Goal: Task Accomplishment & Management: Use online tool/utility

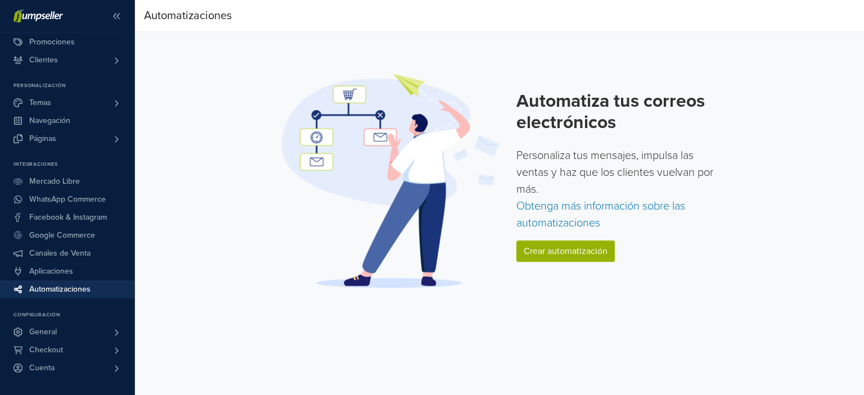
drag, startPoint x: 133, startPoint y: 89, endPoint x: 138, endPoint y: 273, distance: 184.5
click at [138, 273] on div "Ver Tienda Inicio 5 Pedidos Todos los Pedidos Beta" at bounding box center [432, 197] width 864 height 395
click at [526, 260] on link "Crear automatización" at bounding box center [565, 251] width 98 height 21
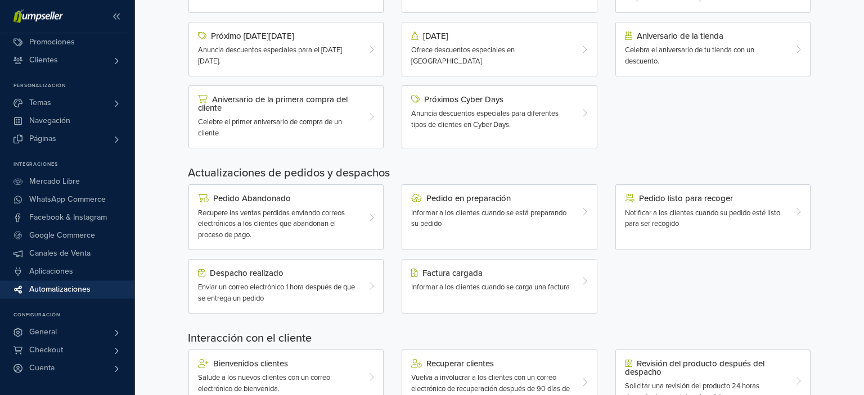
scroll to position [197, 0]
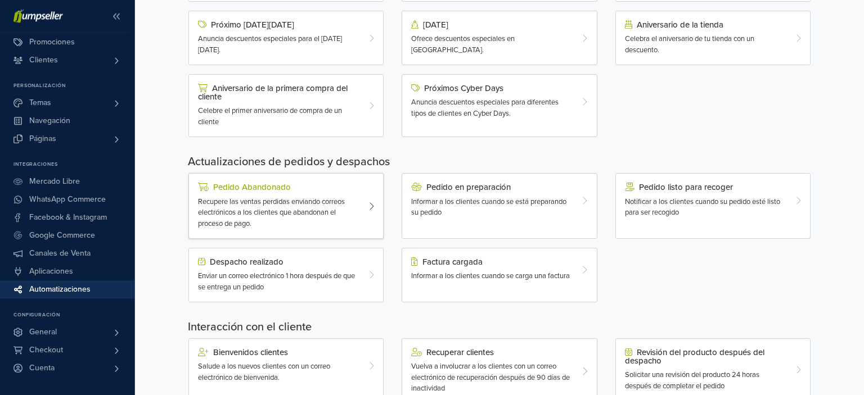
click at [368, 207] on div at bounding box center [375, 206] width 16 height 47
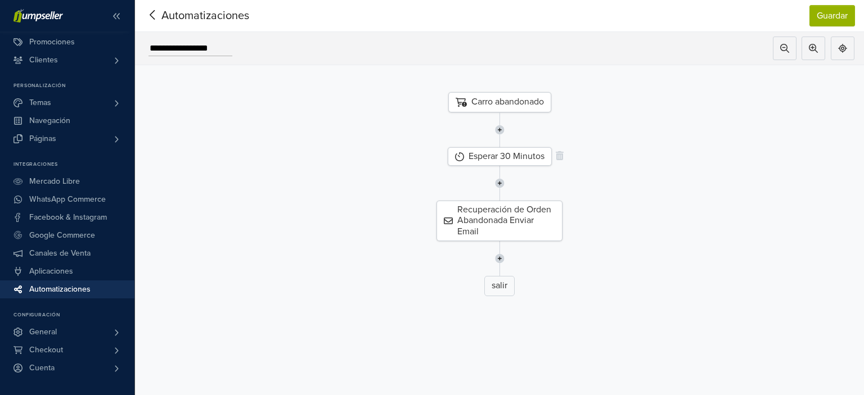
click at [509, 152] on div "Esperar 30 Minutos" at bounding box center [500, 156] width 104 height 19
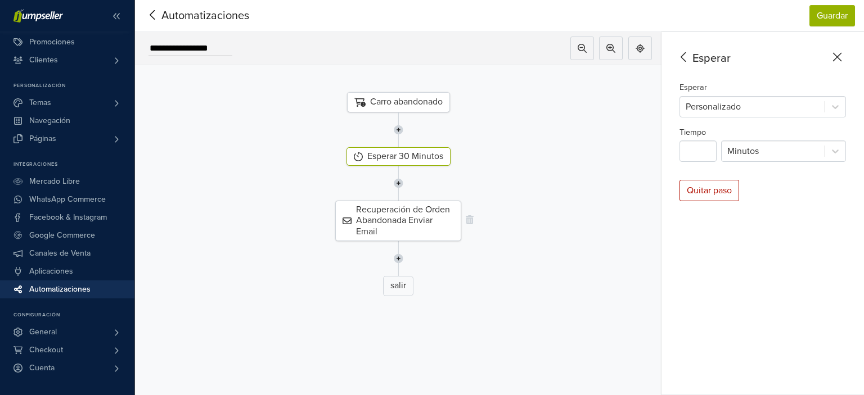
click at [415, 218] on div "Recuperación de Orden Abandonada Enviar Email" at bounding box center [398, 221] width 126 height 40
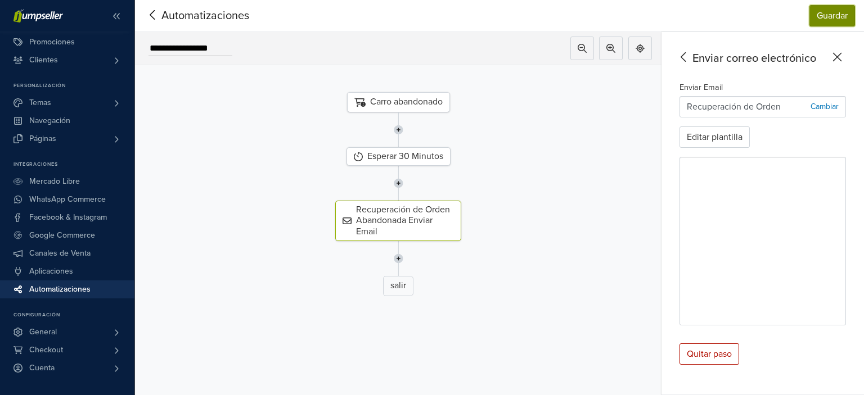
click at [820, 24] on button "Guardar" at bounding box center [832, 15] width 46 height 21
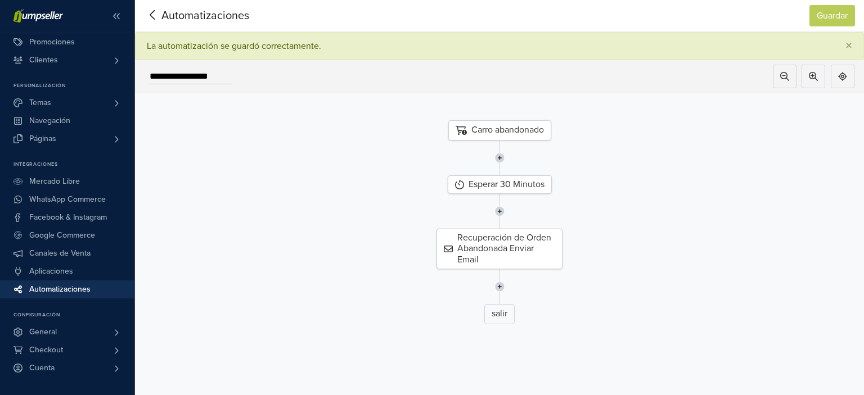
click at [156, 17] on icon at bounding box center [152, 15] width 17 height 14
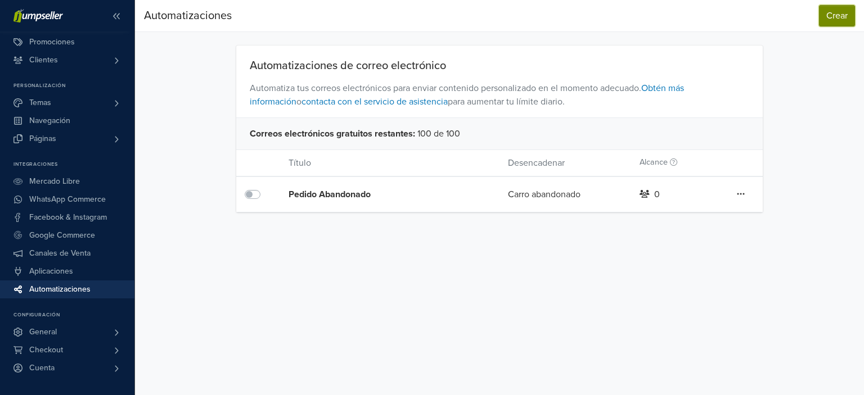
click at [847, 13] on button "Crear" at bounding box center [837, 15] width 36 height 21
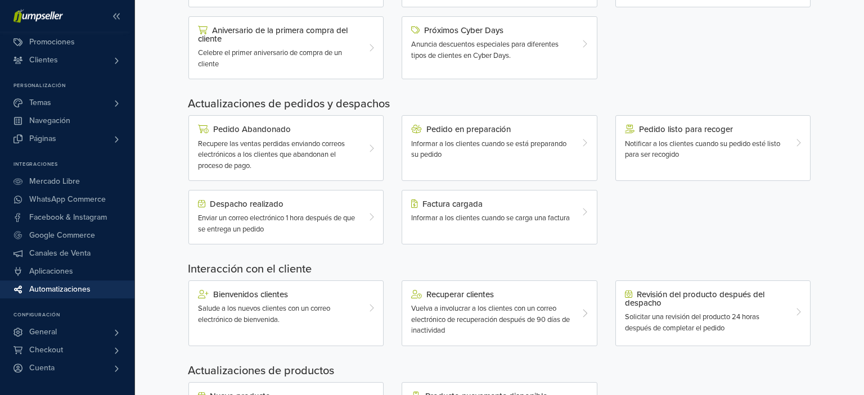
scroll to position [254, 0]
click at [353, 214] on div "Enviar un correo electrónico 1 hora después de que se entrega un pedido" at bounding box center [278, 225] width 160 height 22
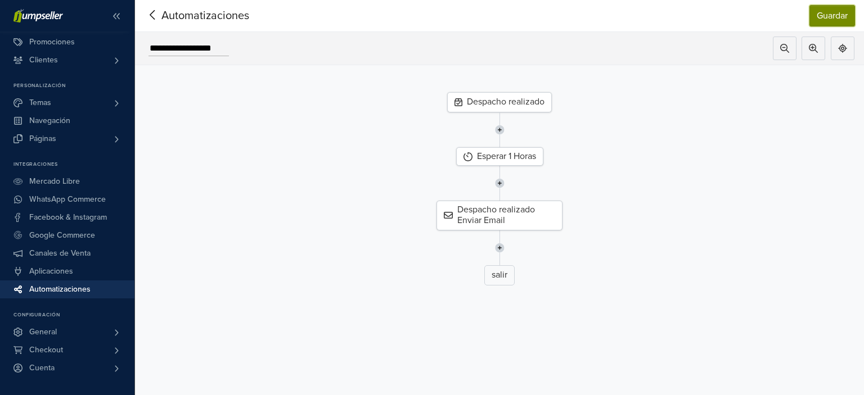
click at [835, 10] on button "Guardar" at bounding box center [832, 15] width 46 height 21
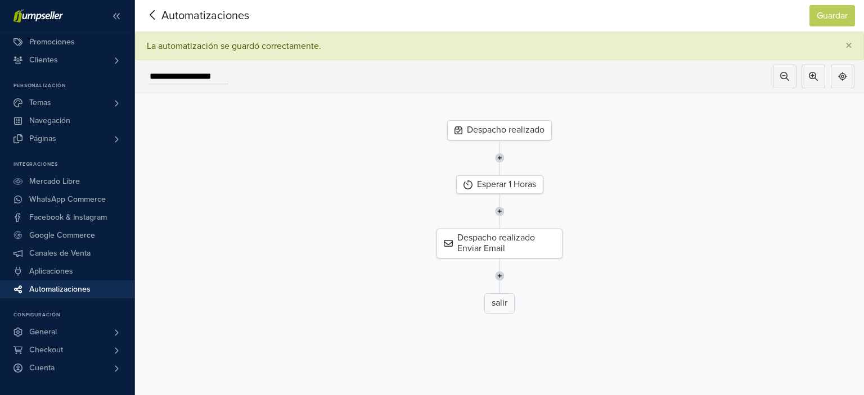
click at [148, 12] on icon at bounding box center [152, 15] width 17 height 14
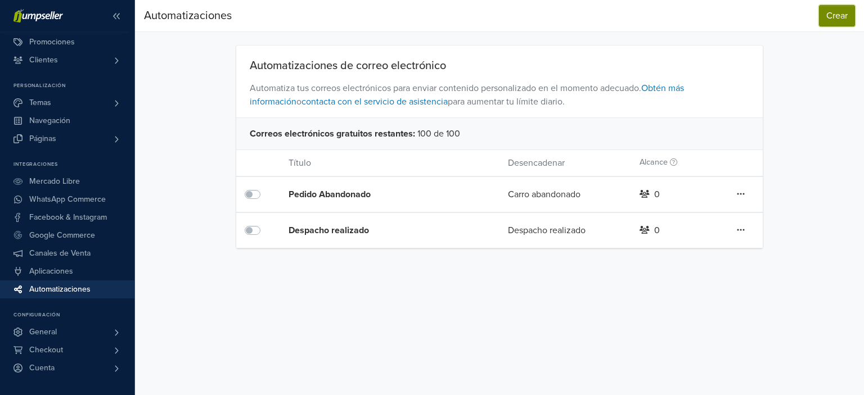
click at [830, 17] on button "Crear" at bounding box center [837, 15] width 36 height 21
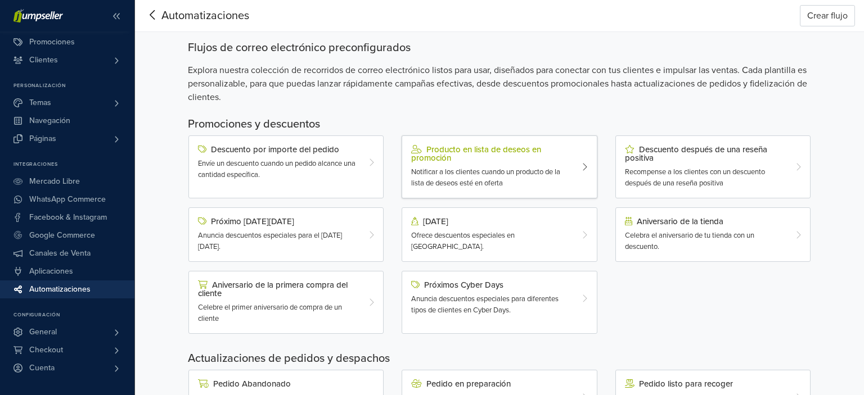
click at [581, 169] on div at bounding box center [588, 167] width 16 height 44
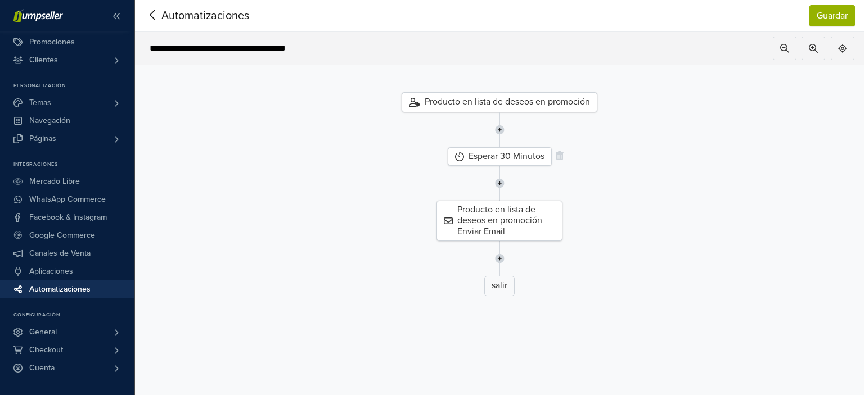
click at [536, 160] on div "Esperar 30 Minutos" at bounding box center [500, 156] width 104 height 19
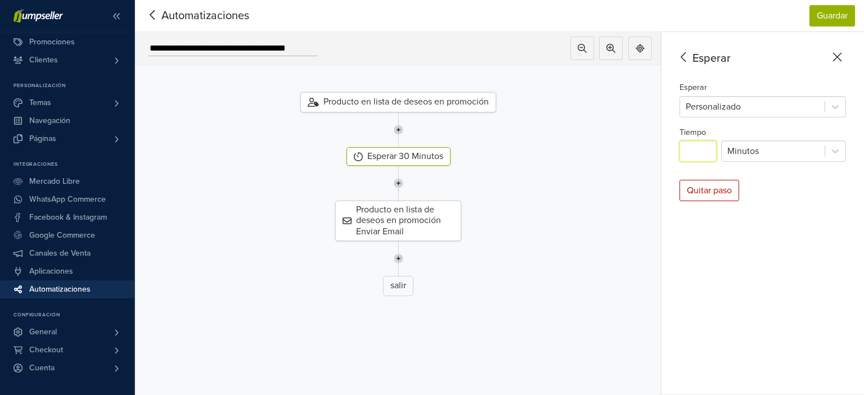
click at [707, 148] on input "**" at bounding box center [697, 151] width 37 height 21
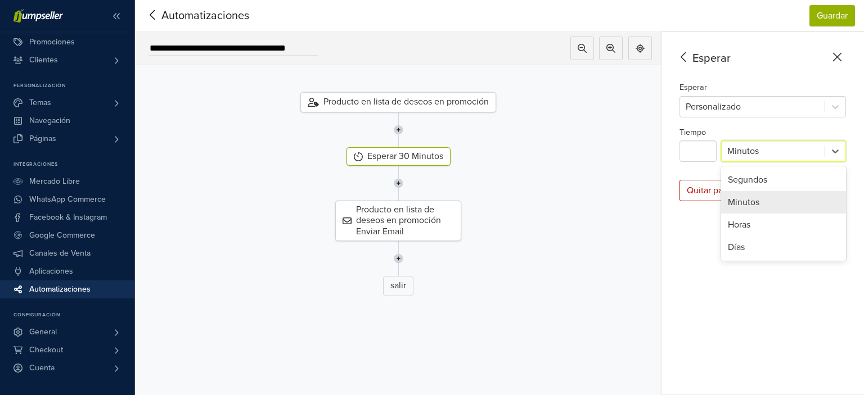
click at [751, 150] on div at bounding box center [773, 151] width 92 height 16
click at [751, 217] on div "Horas" at bounding box center [783, 225] width 125 height 22
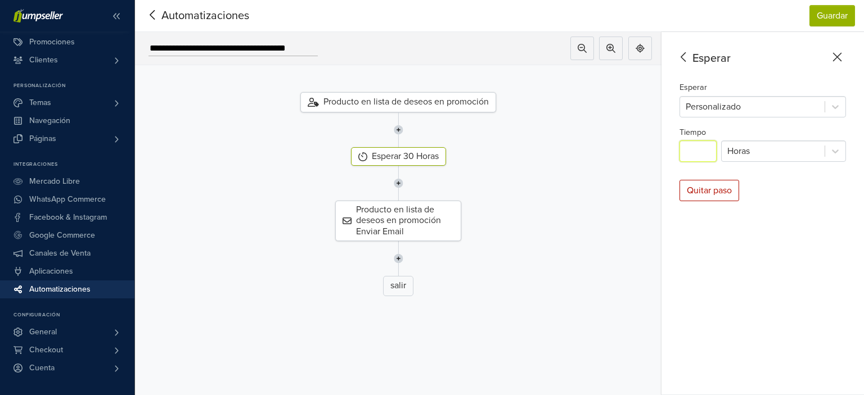
drag, startPoint x: 705, startPoint y: 155, endPoint x: 671, endPoint y: 152, distance: 33.8
click at [679, 152] on input "**" at bounding box center [697, 151] width 37 height 21
type input "*"
click at [823, 11] on button "Guardar" at bounding box center [832, 15] width 46 height 21
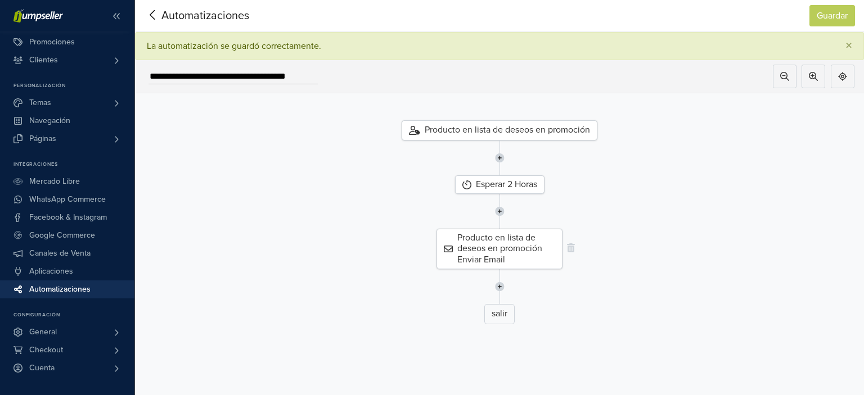
click at [514, 252] on div "Producto en lista de deseos en promoción Enviar Email" at bounding box center [499, 249] width 126 height 40
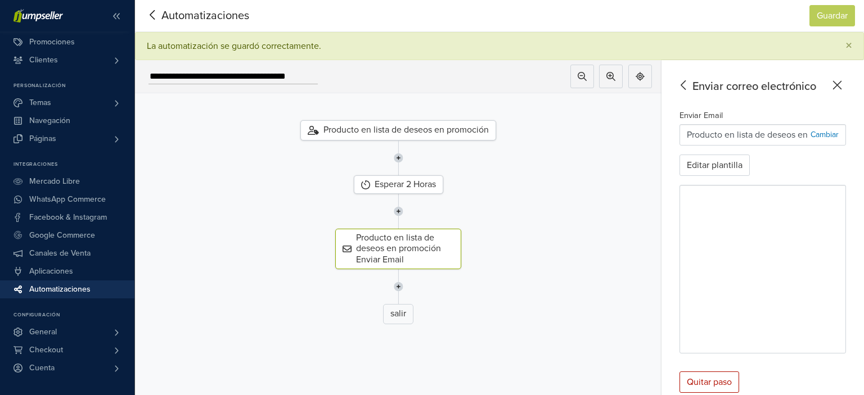
click at [156, 15] on icon at bounding box center [152, 15] width 17 height 14
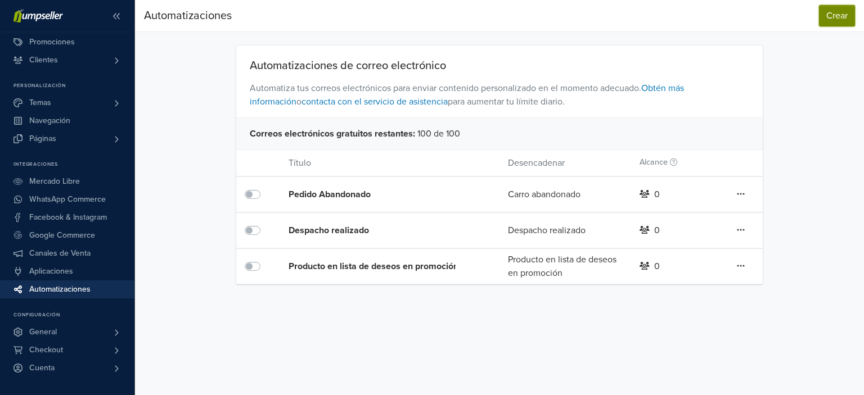
click at [825, 10] on button "Crear" at bounding box center [837, 15] width 36 height 21
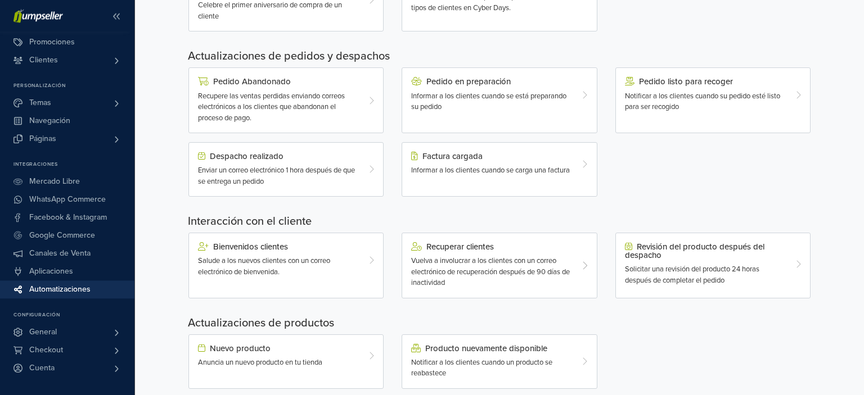
scroll to position [320, 0]
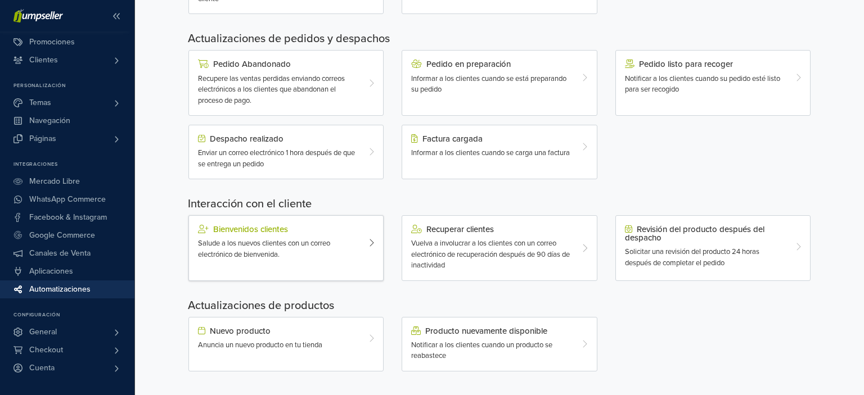
click at [351, 244] on div "Salude a los nuevos clientes con un correo electrónico de bienvenida." at bounding box center [278, 249] width 160 height 22
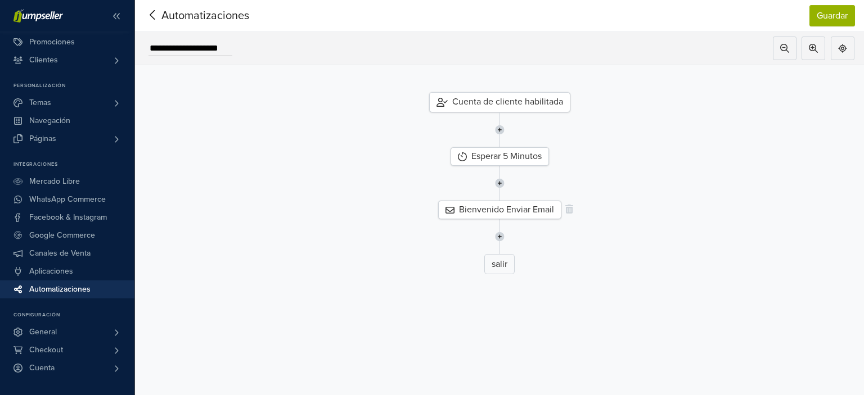
click at [516, 205] on div "Bienvenido Enviar Email" at bounding box center [499, 210] width 123 height 19
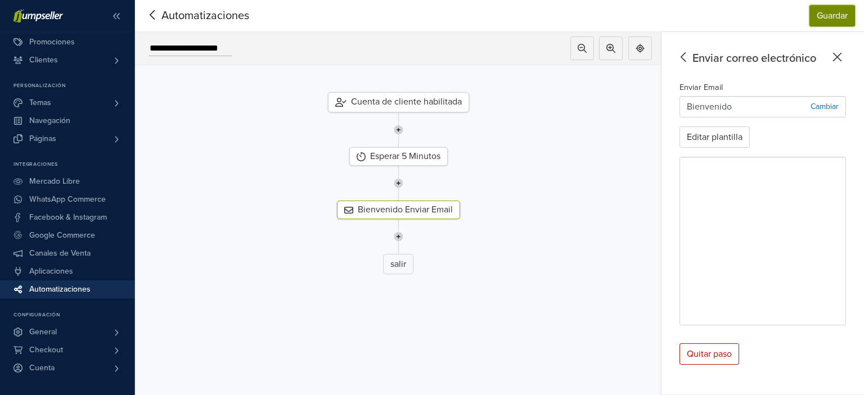
click at [821, 17] on button "Guardar" at bounding box center [832, 15] width 46 height 21
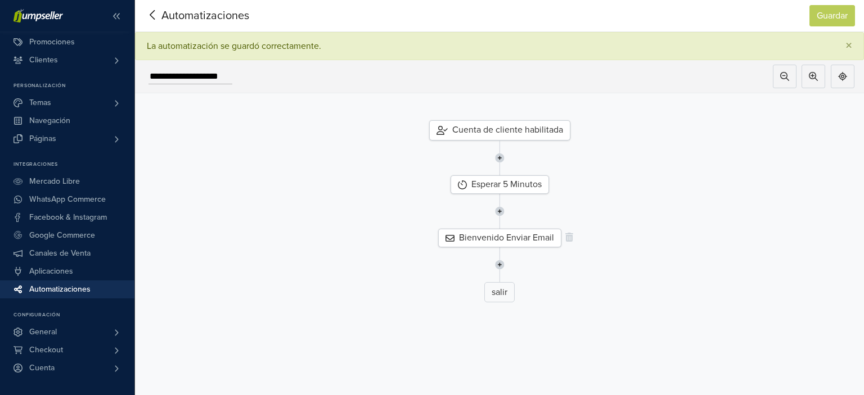
click at [534, 236] on div "Bienvenido Enviar Email" at bounding box center [499, 238] width 123 height 19
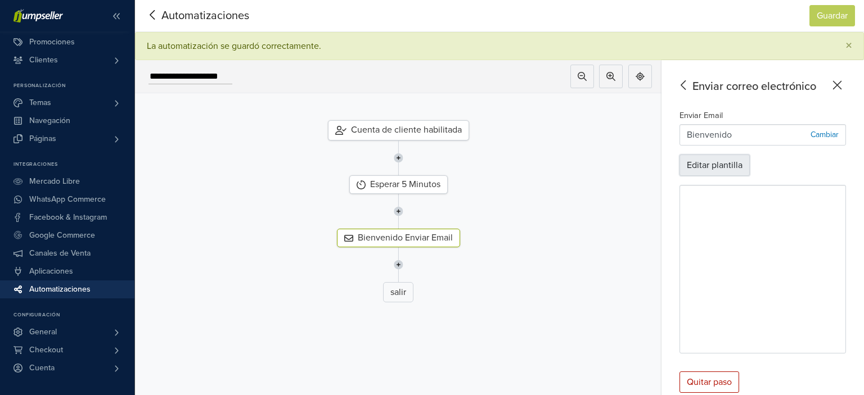
click at [701, 164] on button "Editar plantilla" at bounding box center [714, 165] width 70 height 21
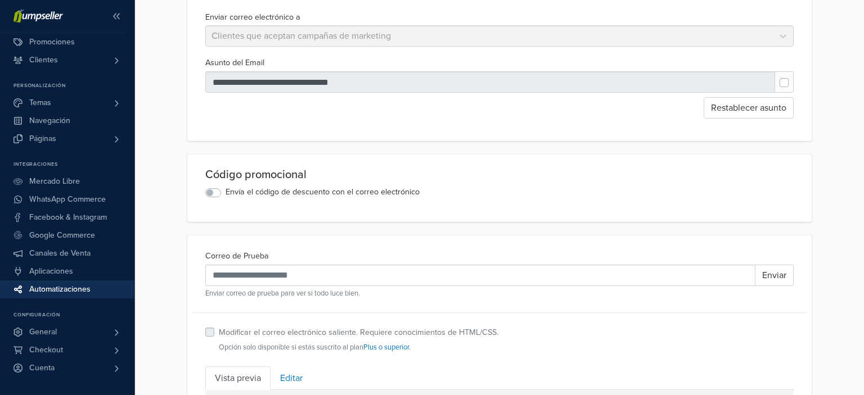
scroll to position [118, 0]
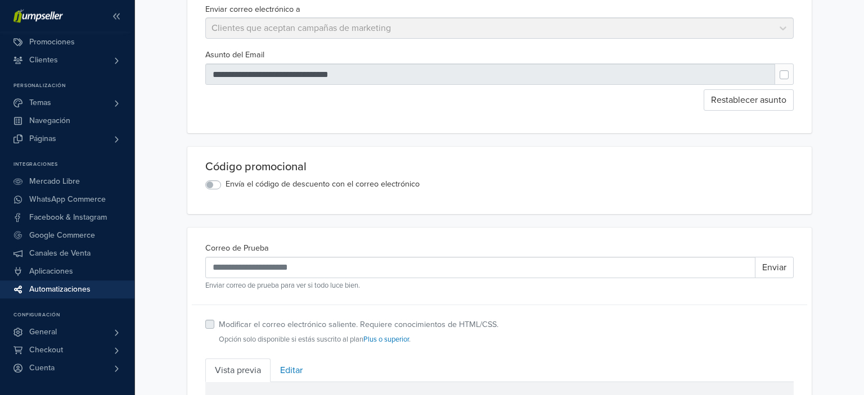
click at [225, 188] on label "Envía el código de descuento con el correo electrónico" at bounding box center [322, 184] width 194 height 12
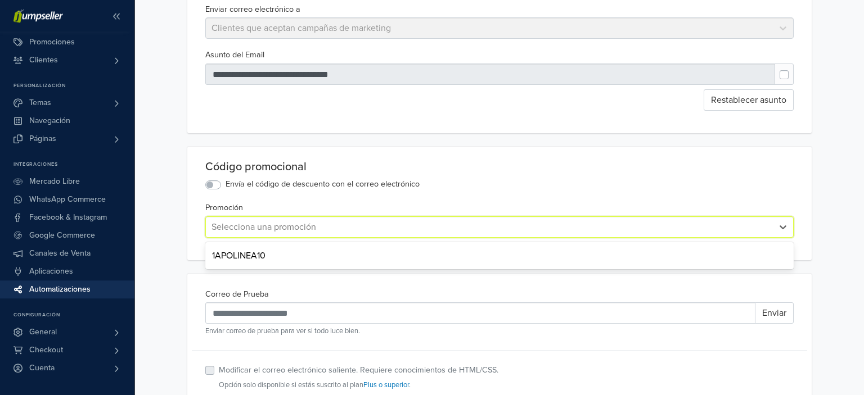
click at [262, 234] on div "Selecciona una promoción" at bounding box center [489, 227] width 567 height 20
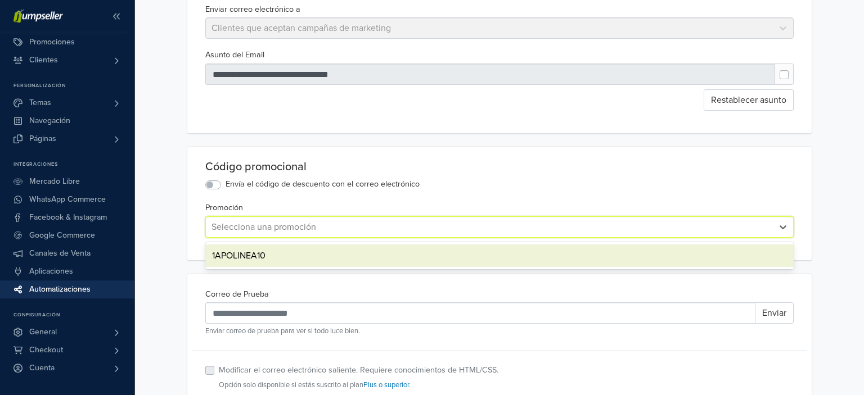
click at [278, 249] on div "1APOLINEA10" at bounding box center [499, 256] width 588 height 22
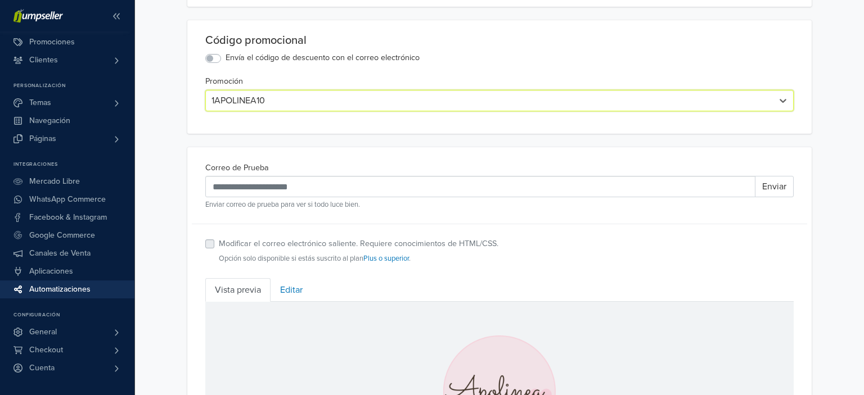
scroll to position [251, 0]
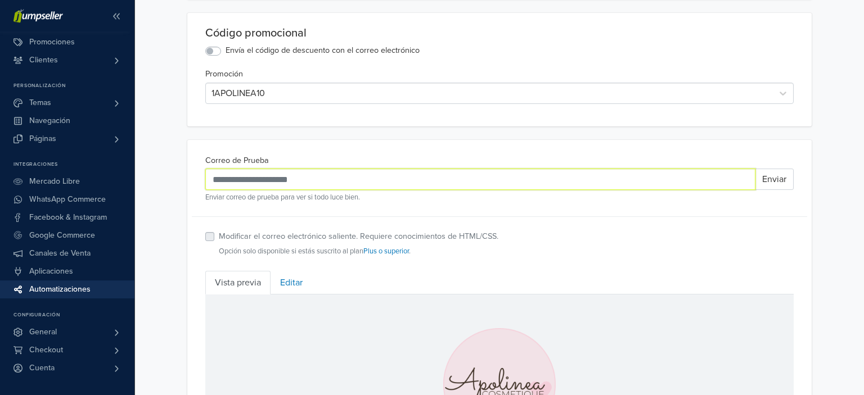
click at [533, 174] on input "Correo de Prueba" at bounding box center [480, 179] width 550 height 21
type input "**********"
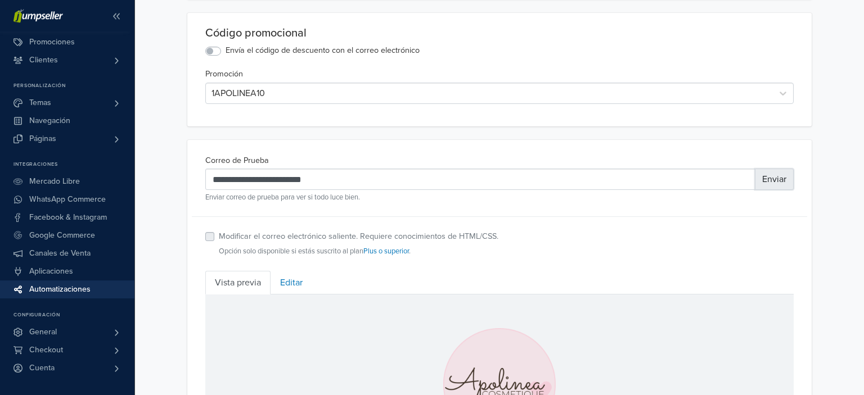
click at [786, 176] on button "Enviar" at bounding box center [773, 179] width 39 height 21
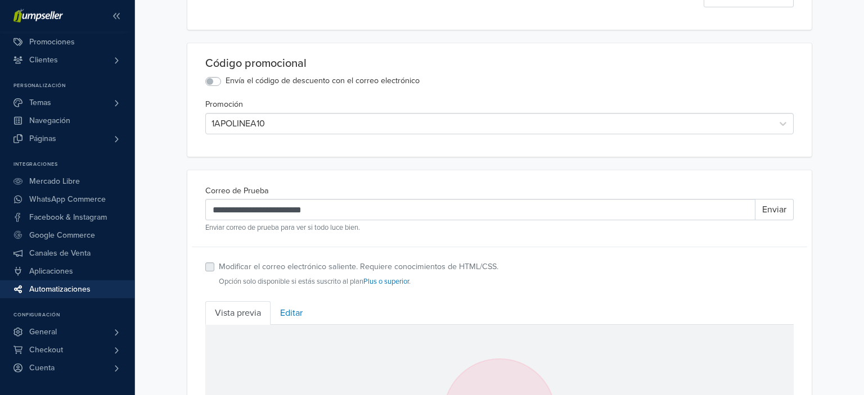
scroll to position [254, 0]
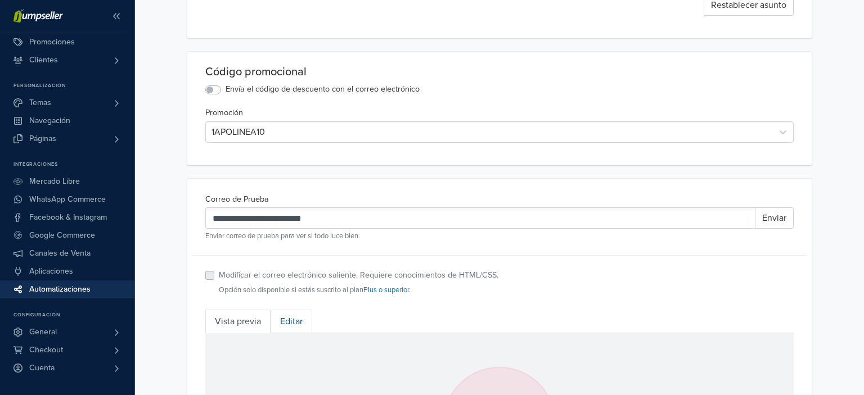
click at [300, 314] on link "Editar" at bounding box center [291, 322] width 42 height 24
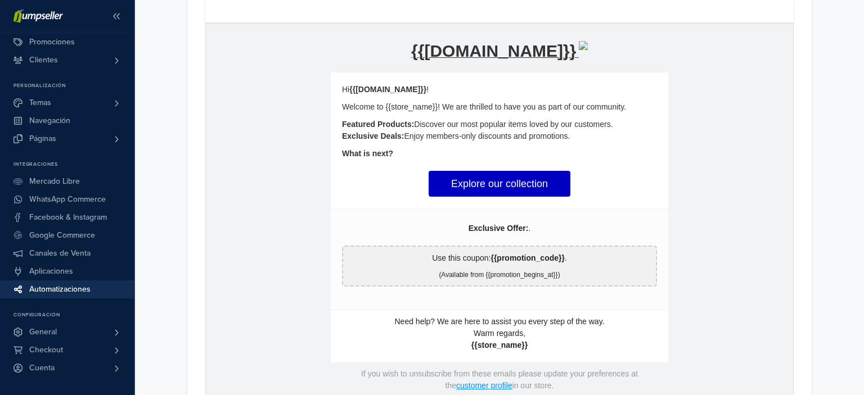
scroll to position [605, 0]
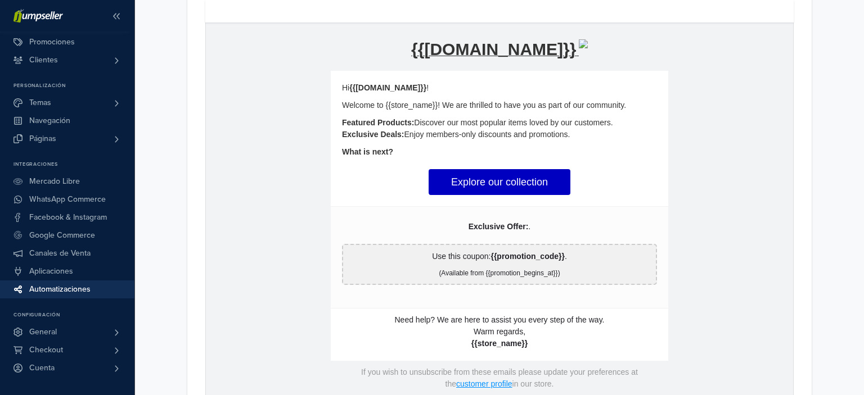
click at [501, 260] on strong "{{promotion_code}}" at bounding box center [527, 255] width 74 height 9
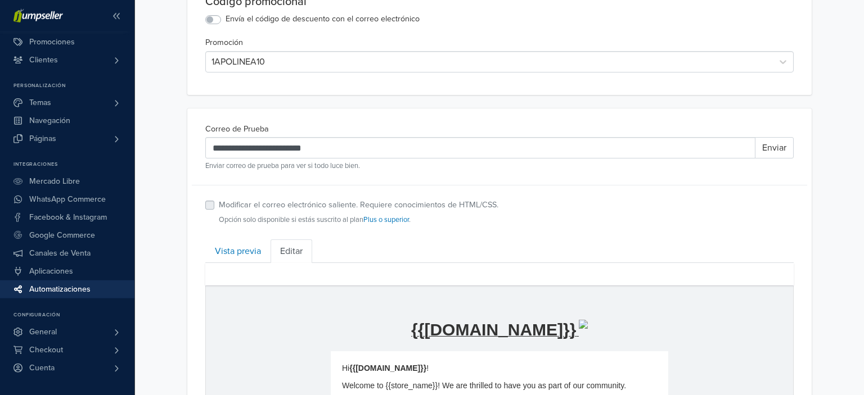
scroll to position [315, 0]
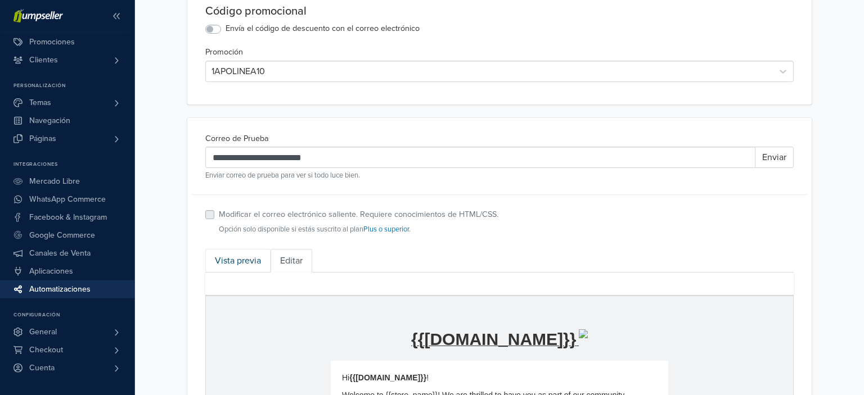
click at [253, 260] on link "Vista previa" at bounding box center [237, 261] width 65 height 24
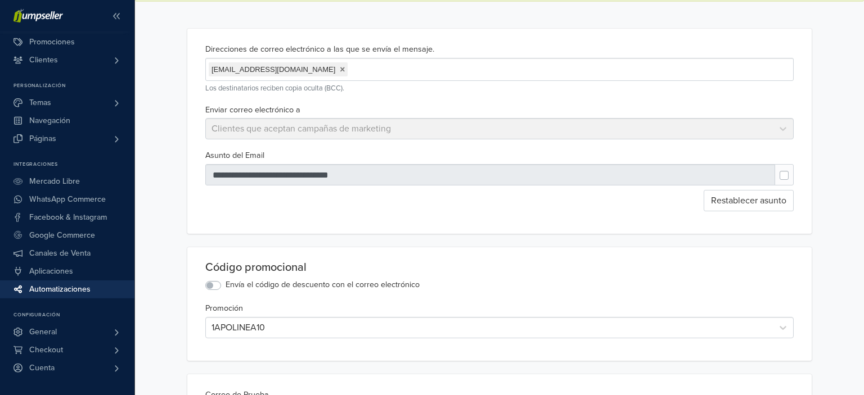
scroll to position [0, 0]
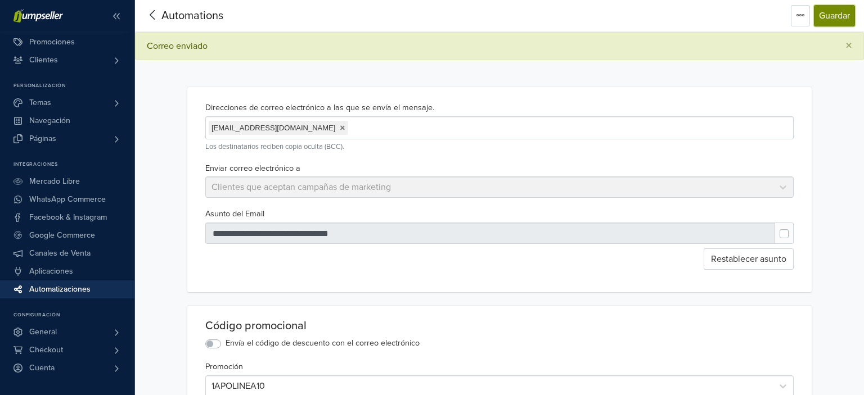
click at [829, 13] on button "Guardar" at bounding box center [834, 15] width 41 height 21
click at [152, 12] on icon at bounding box center [152, 15] width 17 height 14
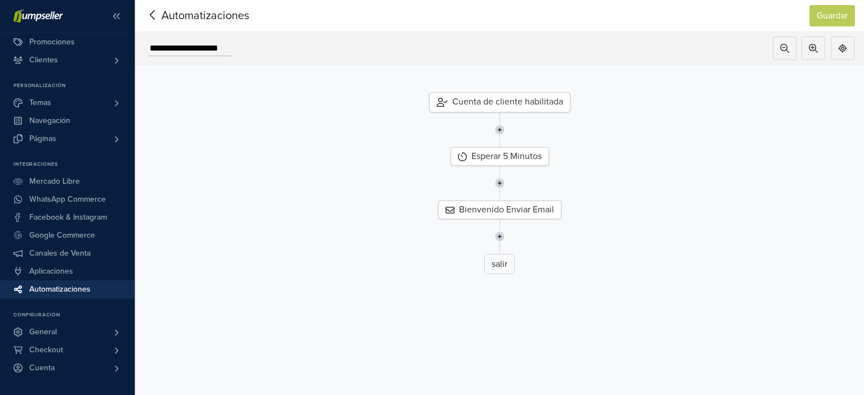
click at [154, 11] on icon at bounding box center [152, 15] width 5 height 10
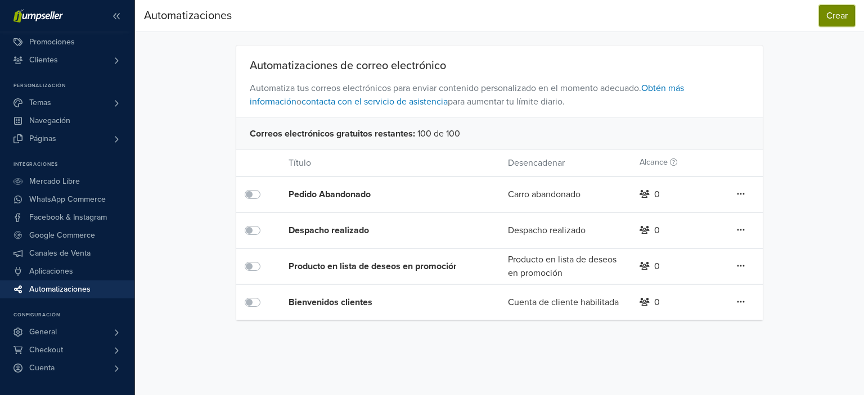
click at [829, 20] on button "Crear" at bounding box center [837, 15] width 36 height 21
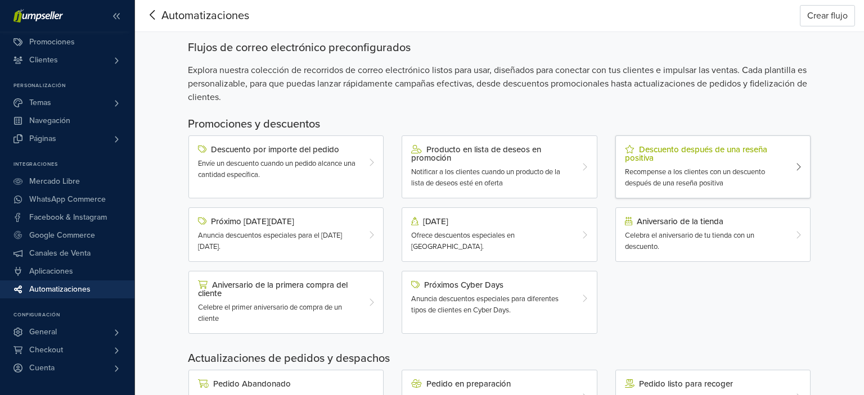
click at [756, 160] on div "Descuento después de una reseña positiva" at bounding box center [705, 153] width 160 height 17
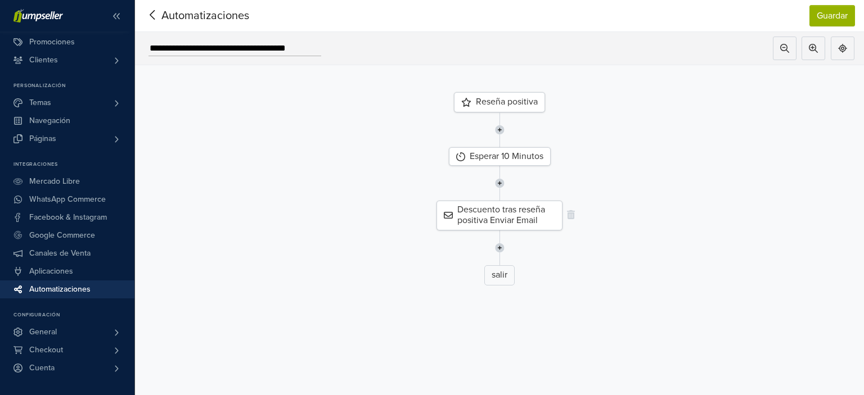
click at [522, 208] on div "Descuento tras reseña positiva Enviar Email" at bounding box center [499, 215] width 126 height 29
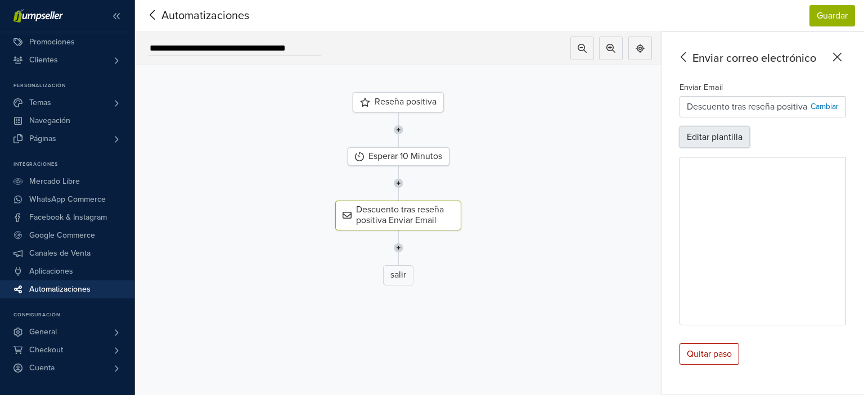
click at [713, 141] on button "Editar plantilla" at bounding box center [714, 136] width 70 height 21
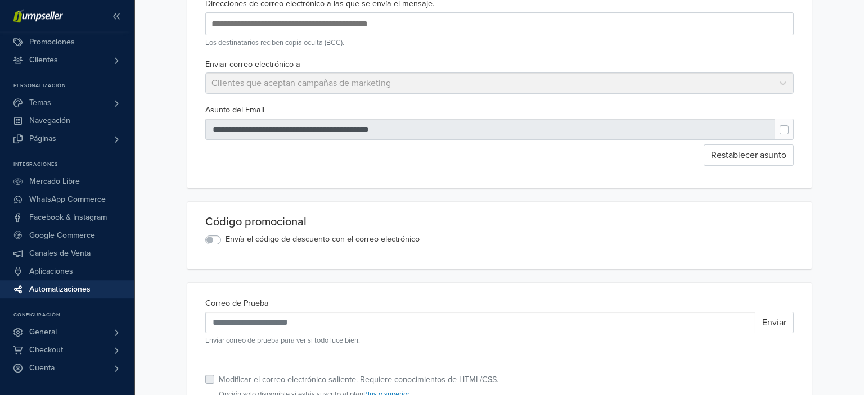
click at [215, 234] on div "Envía el código de descuento con el correo electrónico" at bounding box center [499, 239] width 588 height 13
click at [225, 238] on label "Envía el código de descuento con el correo electrónico" at bounding box center [322, 239] width 194 height 12
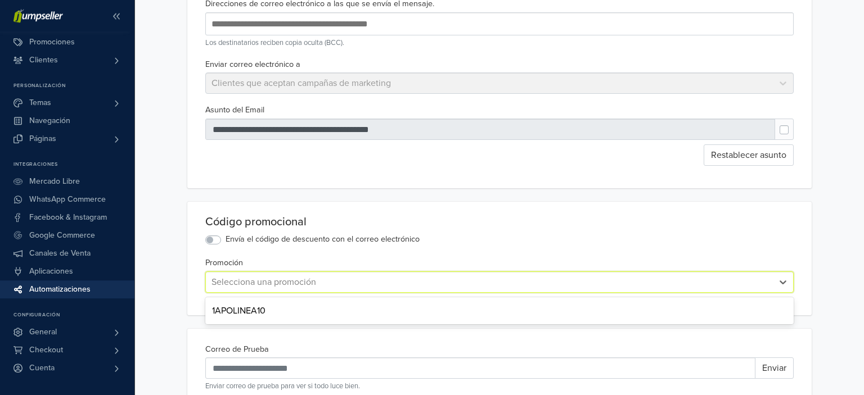
click at [528, 275] on div at bounding box center [488, 282] width 555 height 16
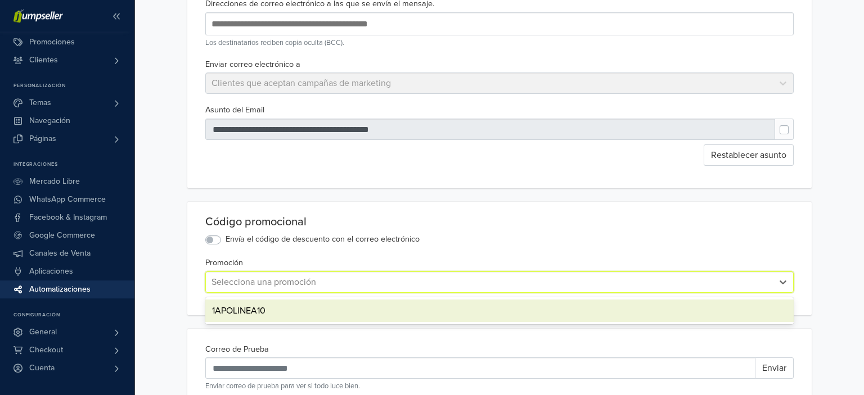
click at [390, 309] on div "1APOLINEA10" at bounding box center [499, 311] width 588 height 22
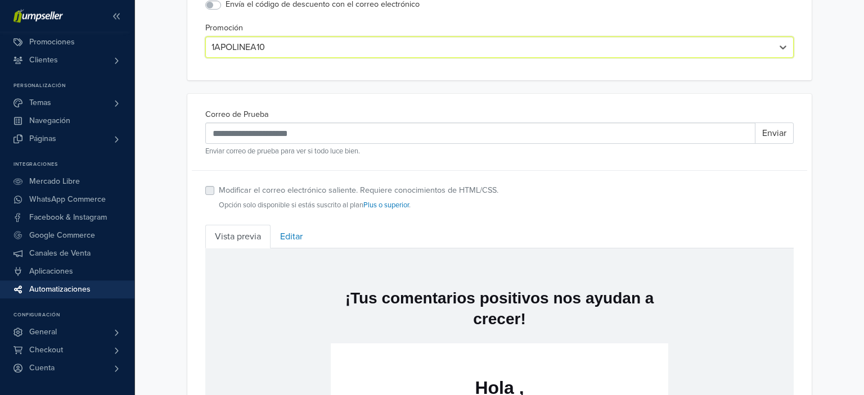
scroll to position [302, 0]
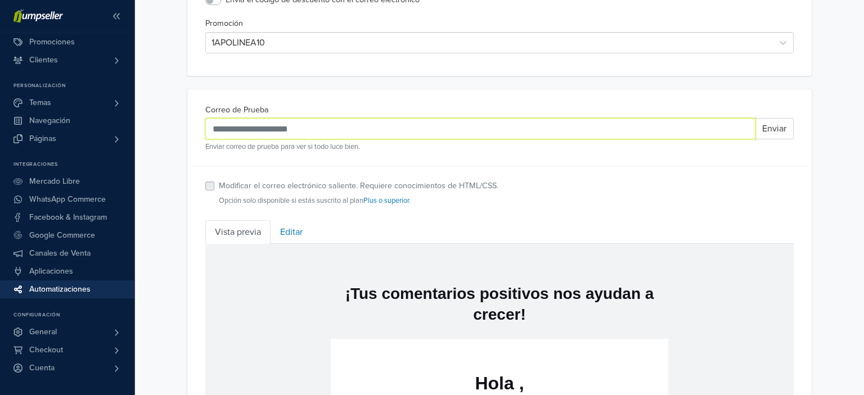
click at [558, 118] on input "Correo de Prueba" at bounding box center [480, 128] width 550 height 21
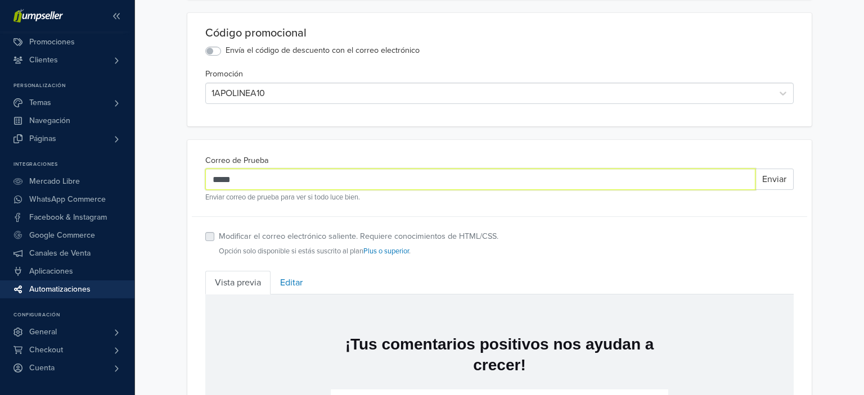
scroll to position [0, 0]
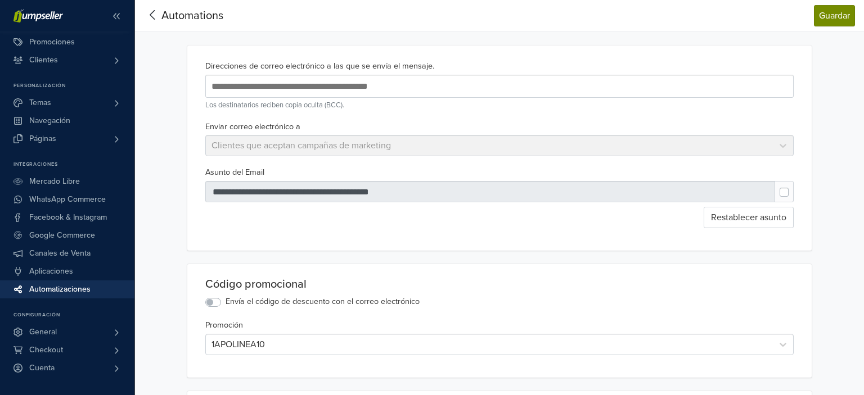
type input "*****"
click at [833, 24] on button "Guardar" at bounding box center [834, 15] width 41 height 21
click at [160, 17] on icon at bounding box center [152, 15] width 17 height 14
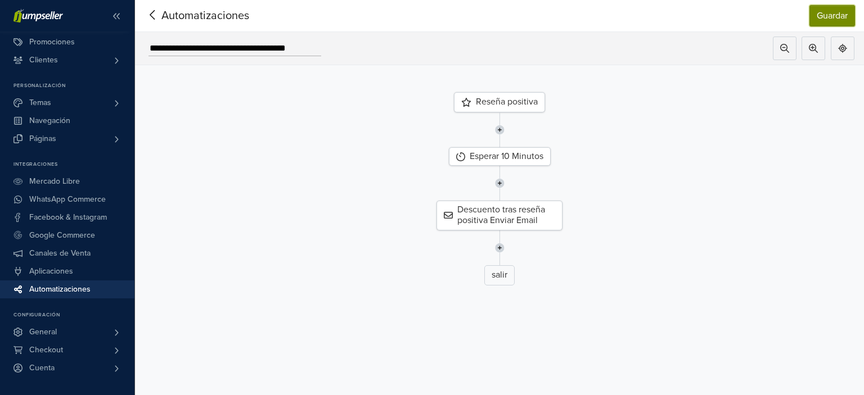
click at [838, 11] on button "Guardar" at bounding box center [832, 15] width 46 height 21
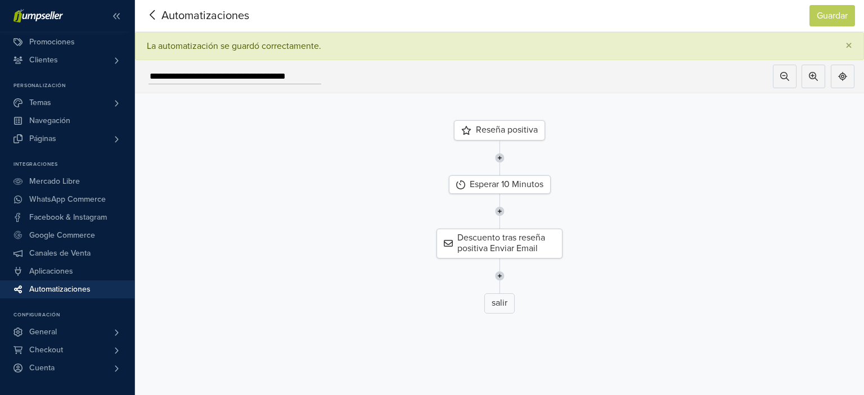
click at [147, 18] on icon at bounding box center [152, 15] width 17 height 14
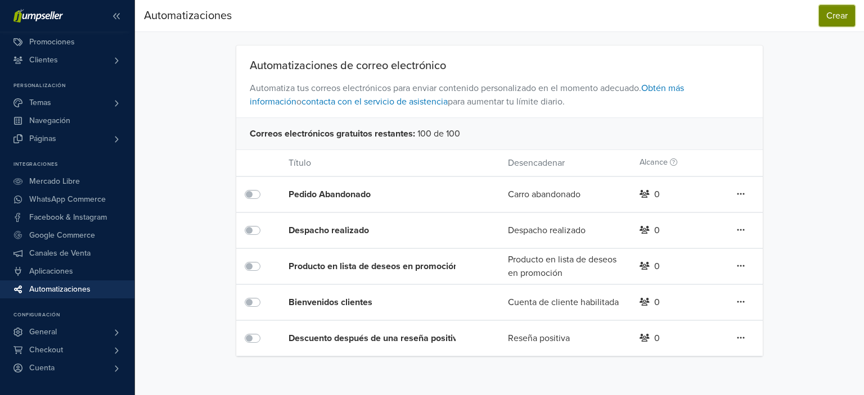
click at [826, 21] on button "Crear" at bounding box center [837, 15] width 36 height 21
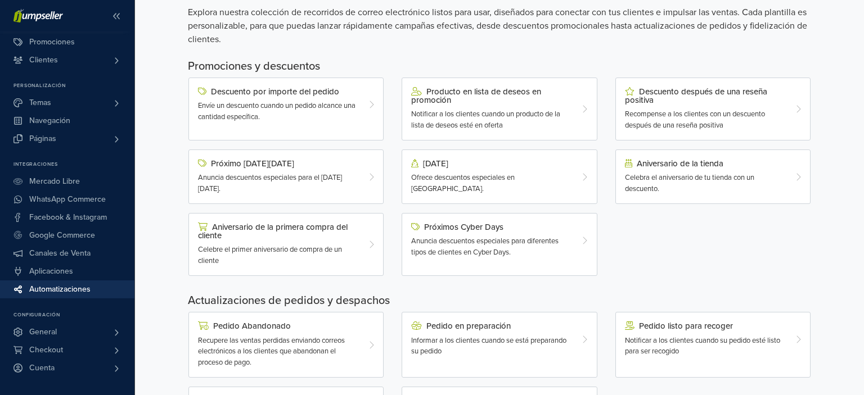
scroll to position [58, 0]
click at [776, 161] on div "Aniversario de la tienda" at bounding box center [705, 163] width 160 height 9
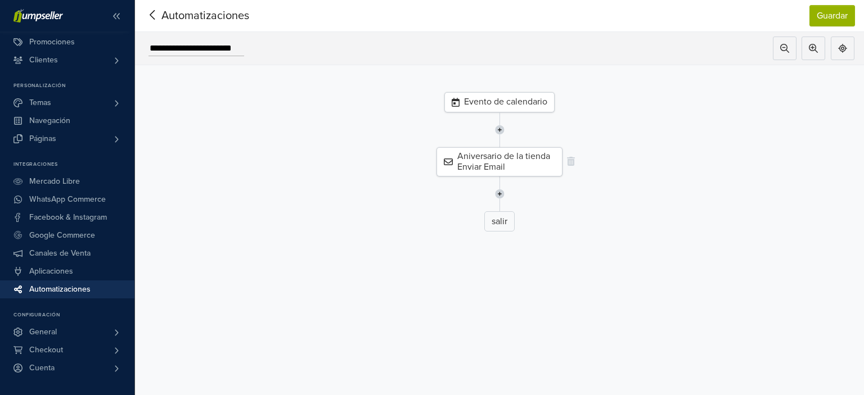
click at [525, 161] on div "Aniversario de la tienda Enviar Email" at bounding box center [499, 161] width 126 height 29
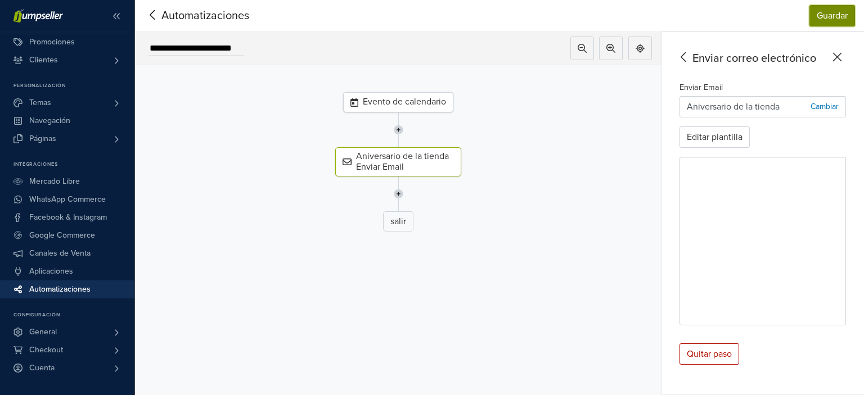
click at [821, 24] on button "Guardar" at bounding box center [832, 15] width 46 height 21
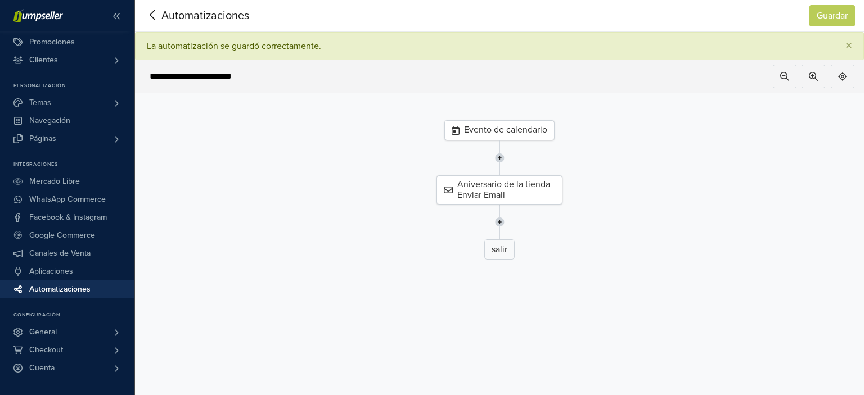
click at [147, 19] on icon at bounding box center [152, 15] width 17 height 14
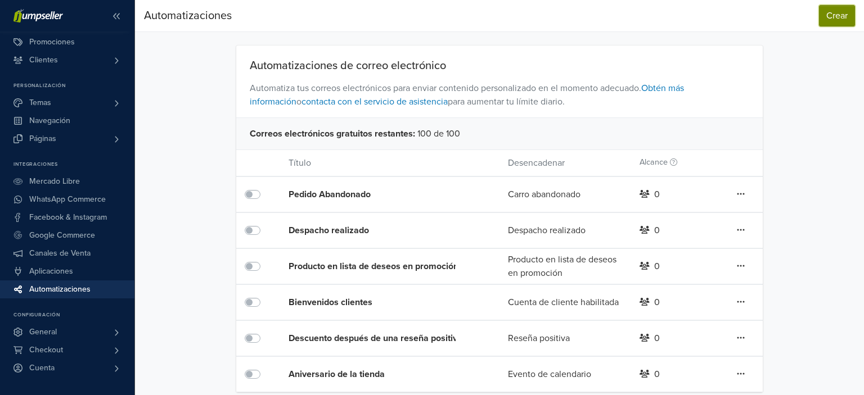
click at [832, 24] on button "Crear" at bounding box center [837, 15] width 36 height 21
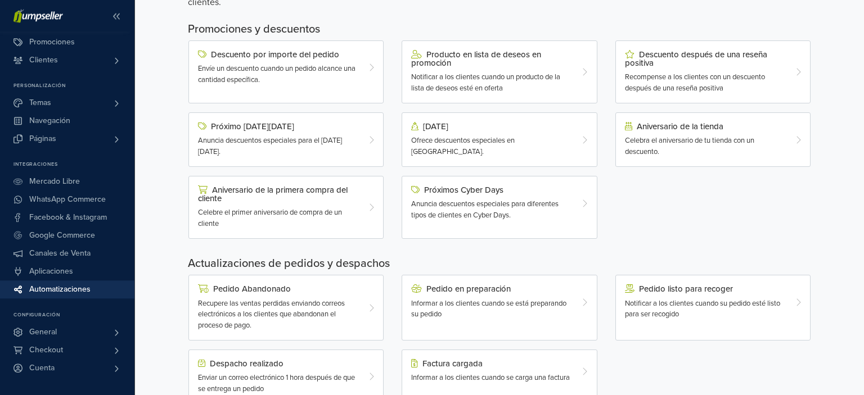
scroll to position [97, 0]
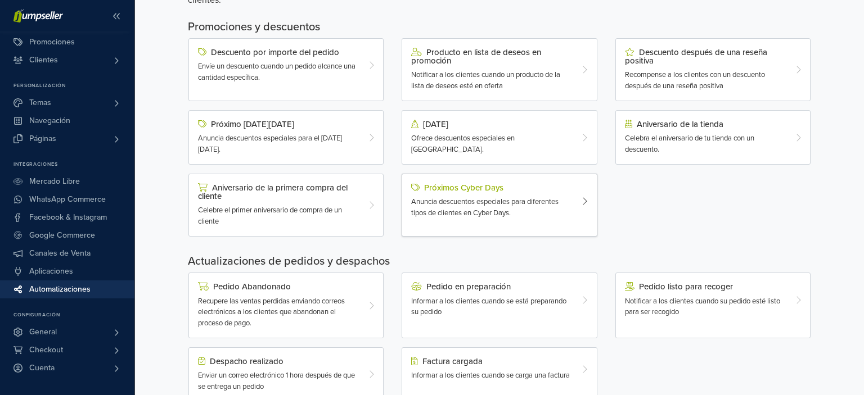
click at [567, 186] on div "Próximos Cyber Days" at bounding box center [491, 187] width 160 height 9
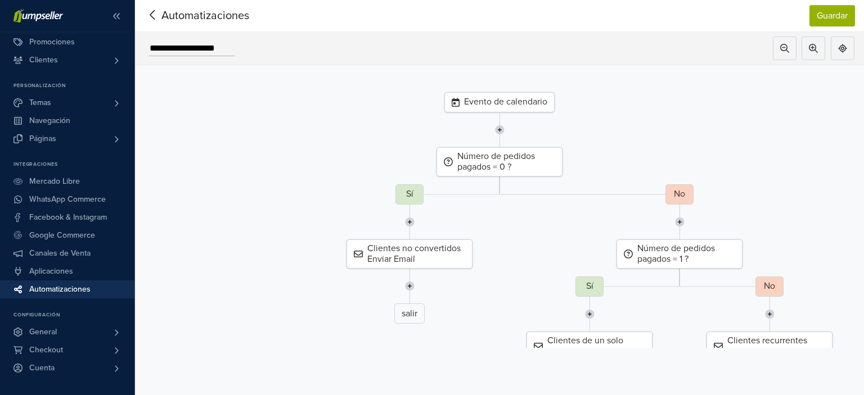
click at [839, 135] on div at bounding box center [498, 129] width 745 height 35
click at [781, 170] on div "Número de pedidos pagados = 0 ? Sí Clientes no convertidos Enviar Email salir N…" at bounding box center [498, 283] width 745 height 273
click at [857, 179] on div at bounding box center [499, 186] width 762 height 18
click at [825, 14] on button "Guardar" at bounding box center [832, 15] width 46 height 21
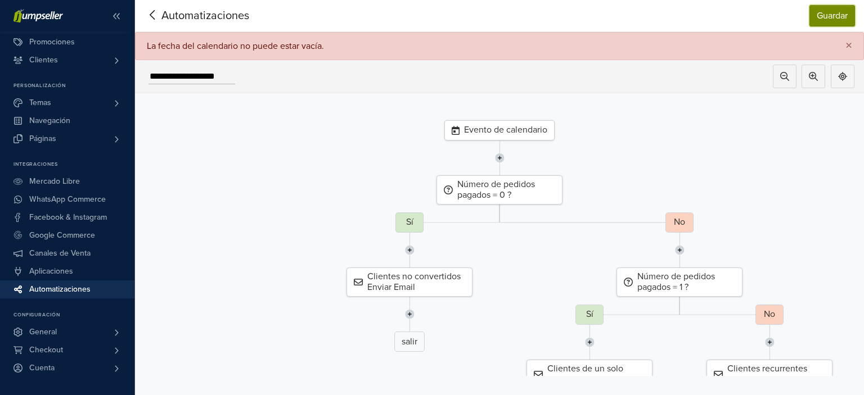
click at [541, 230] on div "No Número de pedidos pagados = 1 ? Sí Clientes de un solo pedido Enviar Email s…" at bounding box center [678, 332] width 745 height 238
click at [781, 88] on div at bounding box center [814, 76] width 98 height 33
click at [848, 71] on button at bounding box center [842, 77] width 24 height 24
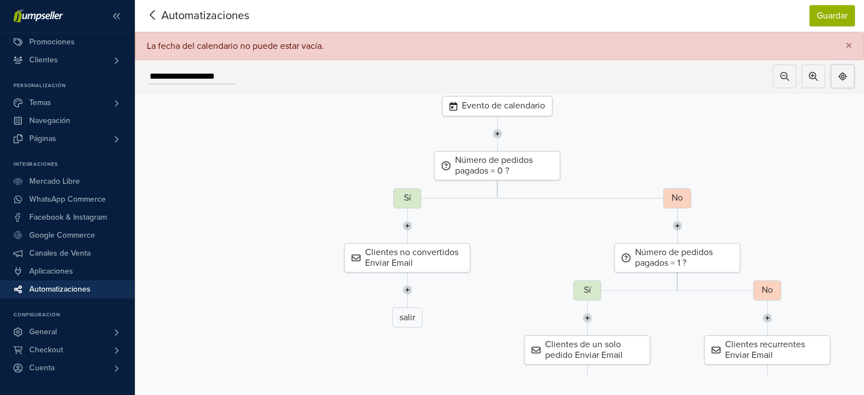
drag, startPoint x: 801, startPoint y: 185, endPoint x: 795, endPoint y: 118, distance: 67.7
click at [795, 151] on div "Número de pedidos pagados = 0 ? Sí Clientes no convertidos Enviar Email salir N…" at bounding box center [496, 287] width 745 height 273
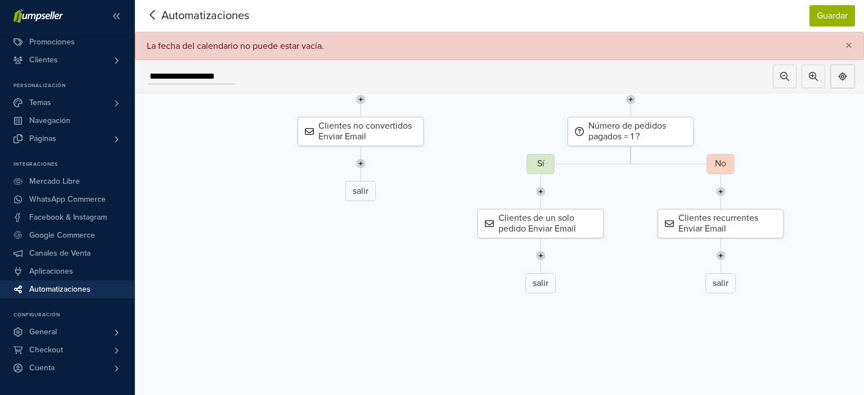
drag, startPoint x: 811, startPoint y: 187, endPoint x: 767, endPoint y: 104, distance: 93.8
click at [767, 104] on div at bounding box center [630, 99] width 762 height 35
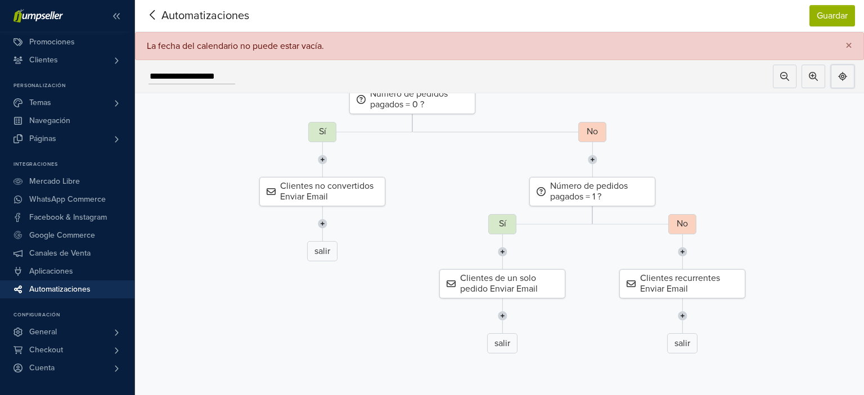
drag, startPoint x: 784, startPoint y: 190, endPoint x: 746, endPoint y: 250, distance: 71.3
click at [746, 250] on div at bounding box center [681, 251] width 779 height 35
click at [369, 190] on div "Clientes no convertidos Enviar Email" at bounding box center [322, 191] width 126 height 29
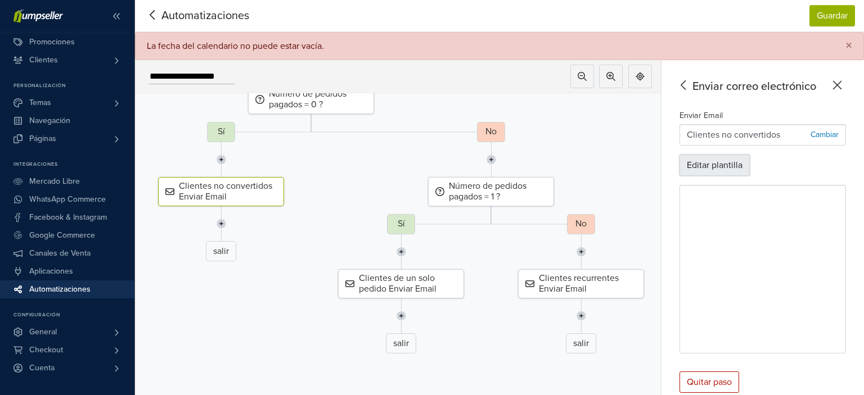
click at [727, 166] on button "Editar plantilla" at bounding box center [714, 165] width 70 height 21
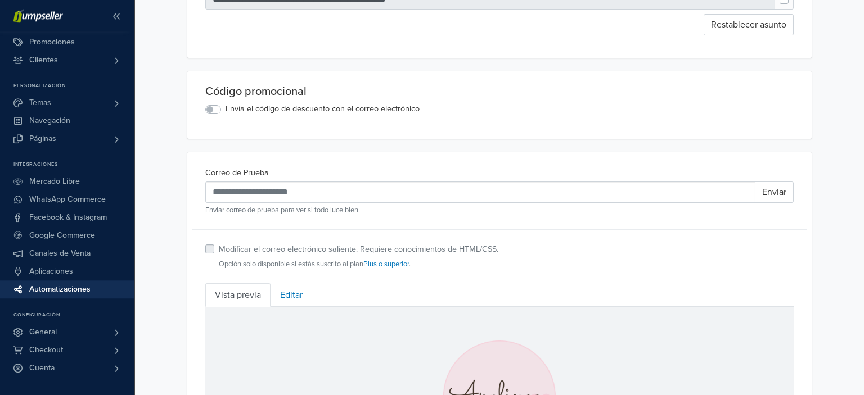
scroll to position [195, 0]
click at [223, 102] on div "Envía el código de descuento con el correo electrónico" at bounding box center [499, 107] width 588 height 13
click at [225, 105] on label "Envía el código de descuento con el correo electrónico" at bounding box center [322, 107] width 194 height 12
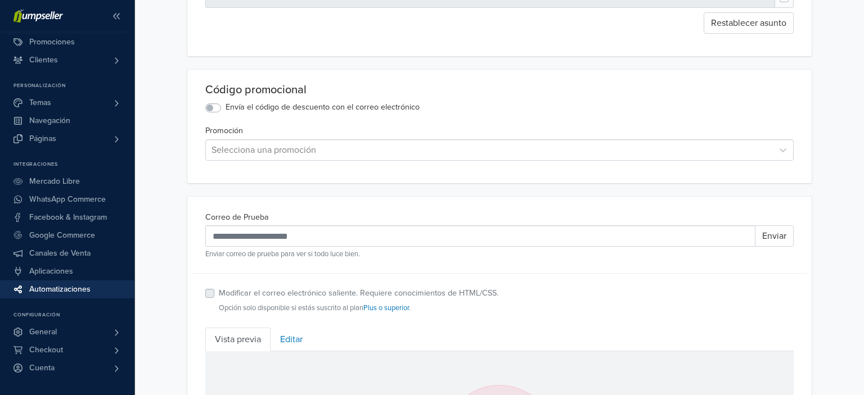
click at [743, 142] on div at bounding box center [488, 150] width 555 height 16
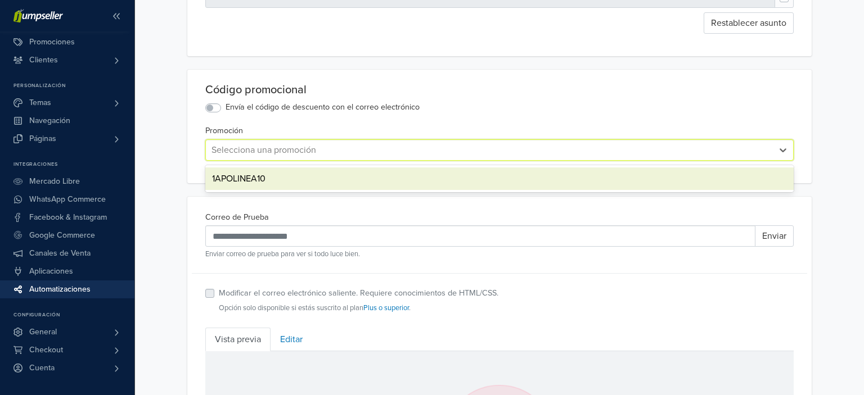
click at [565, 174] on div "1APOLINEA10" at bounding box center [499, 179] width 588 height 22
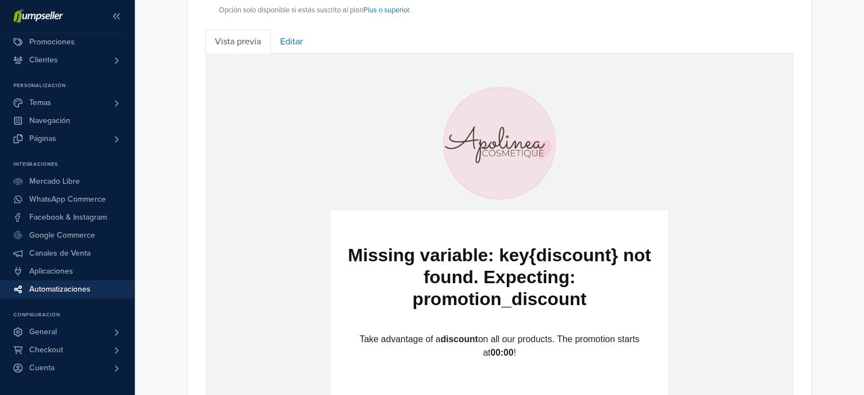
scroll to position [490, 0]
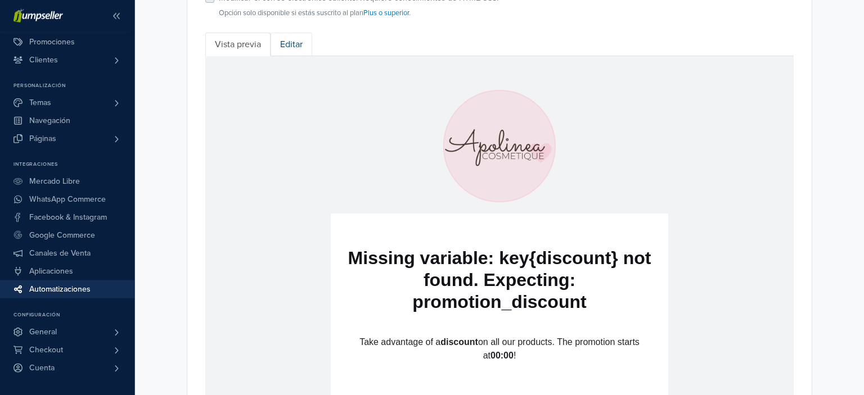
click at [304, 39] on link "Editar" at bounding box center [291, 45] width 42 height 24
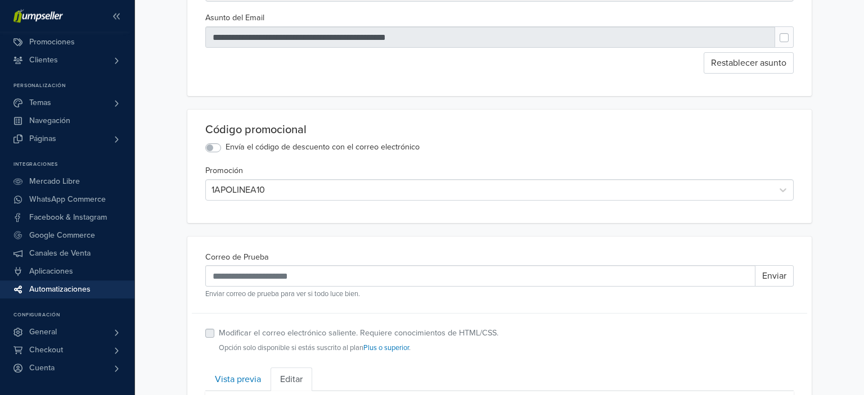
scroll to position [0, 0]
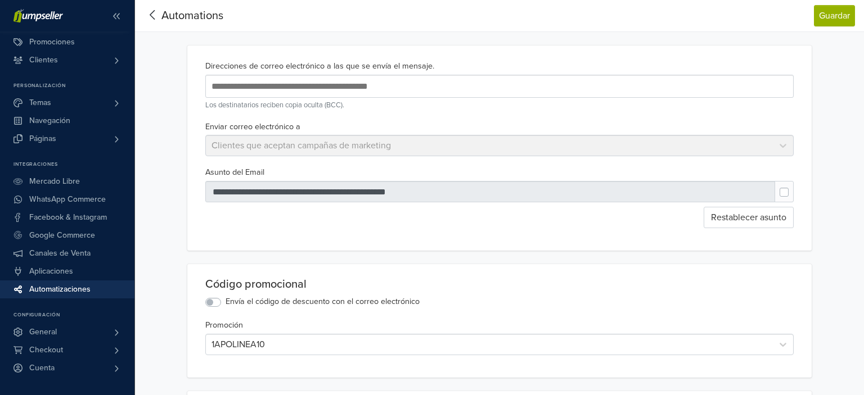
click at [146, 20] on icon at bounding box center [152, 15] width 17 height 14
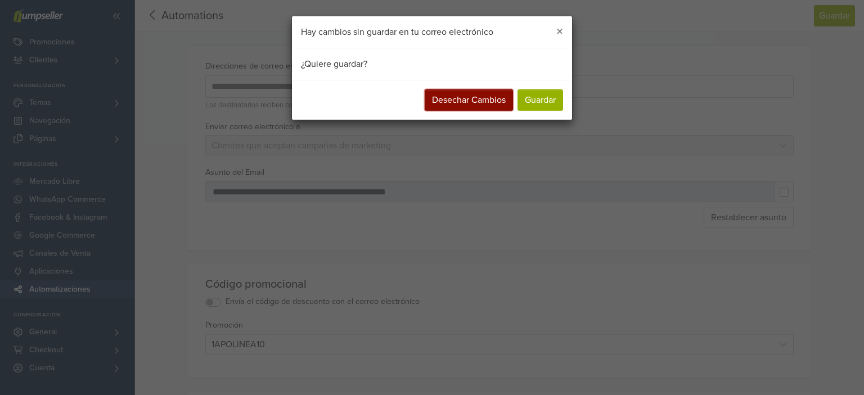
click at [491, 106] on button "Desechar Cambios" at bounding box center [468, 99] width 88 height 21
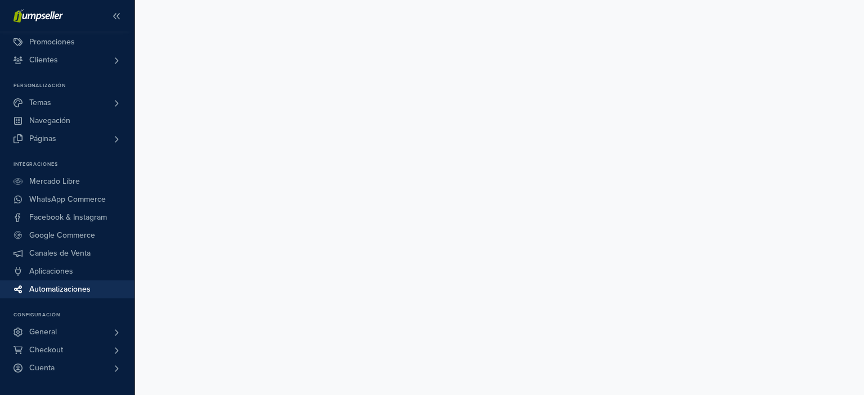
click at [71, 290] on span "Automatizaciones" at bounding box center [59, 290] width 61 height 18
